Goal: Entertainment & Leisure: Consume media (video, audio)

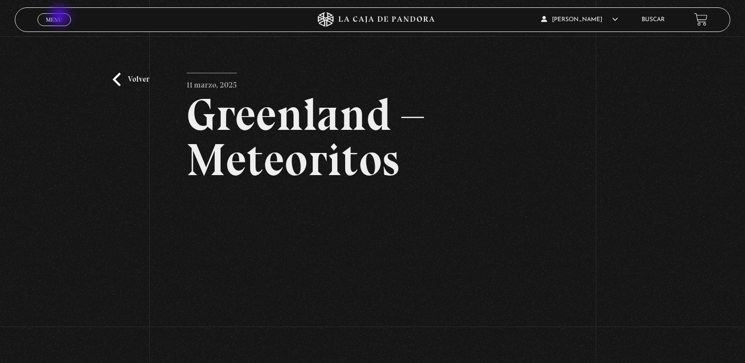
scroll to position [117, 0]
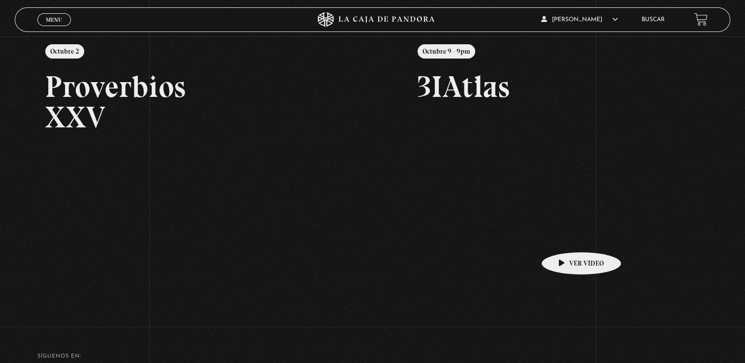
scroll to position [133, 0]
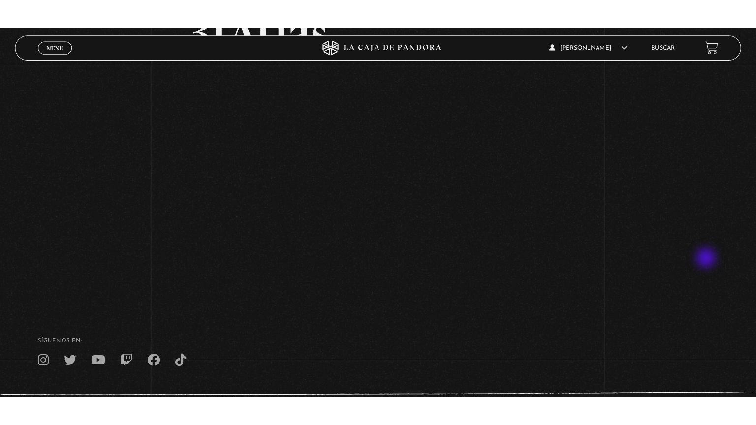
scroll to position [110, 0]
